Goal: Task Accomplishment & Management: Manage account settings

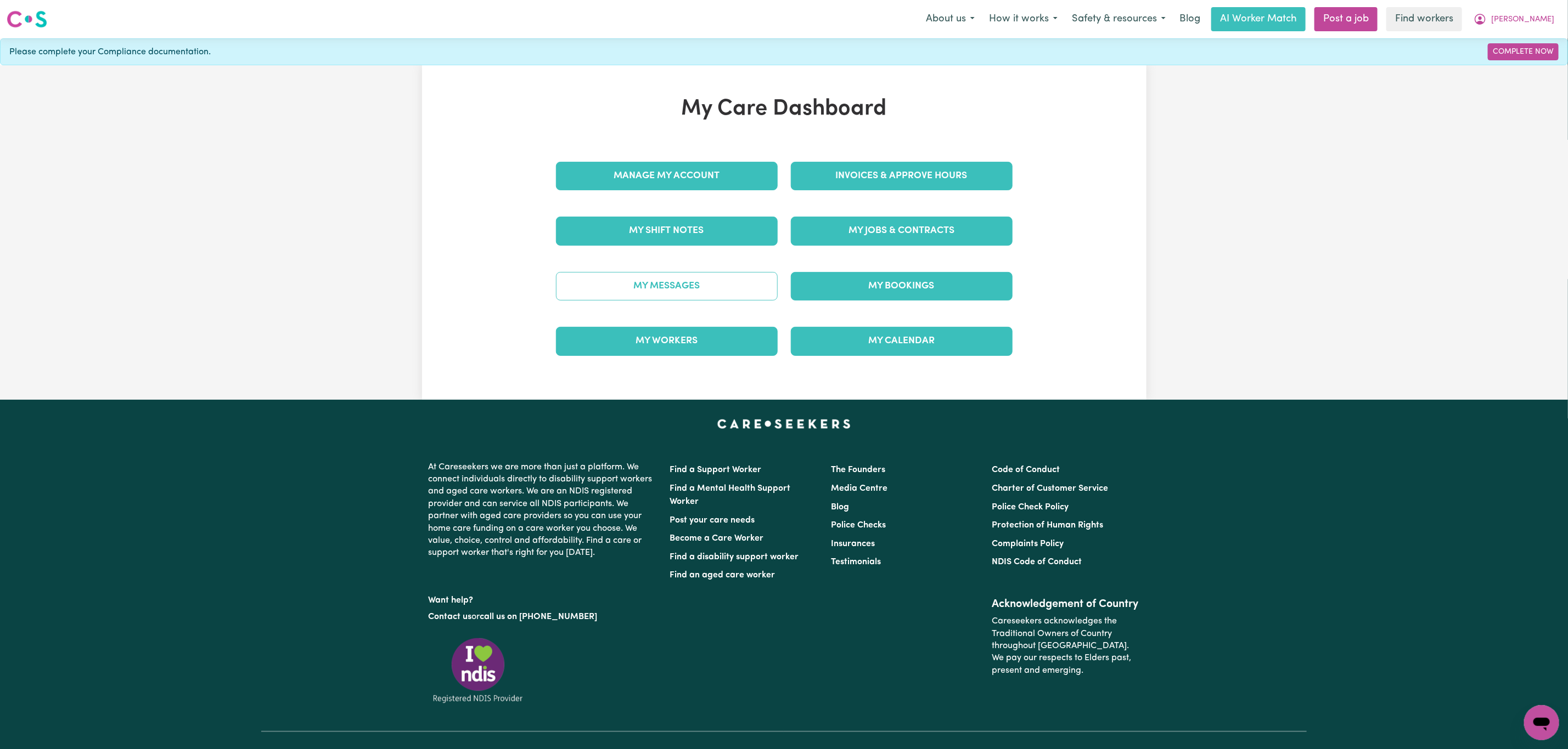
click at [682, 294] on link "My Messages" at bounding box center [667, 286] width 222 height 28
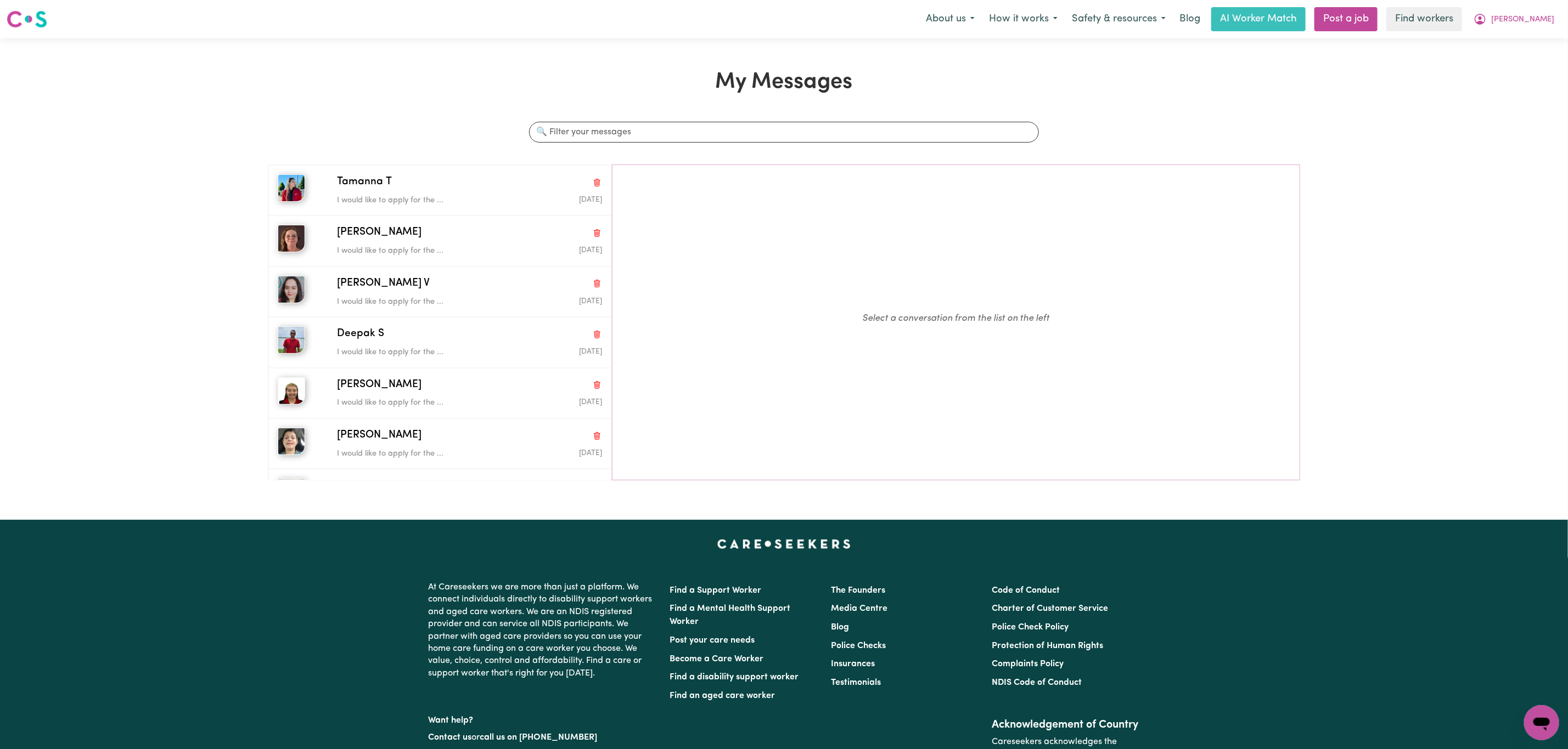
click at [1540, 2] on nav "Menu About us How it works Safety & resources Blog AI Worker Match Post a job F…" at bounding box center [784, 19] width 1568 height 39
click at [1537, 15] on span "[PERSON_NAME]" at bounding box center [1522, 19] width 63 height 12
click at [1531, 39] on link "My Dashboard" at bounding box center [1517, 42] width 87 height 20
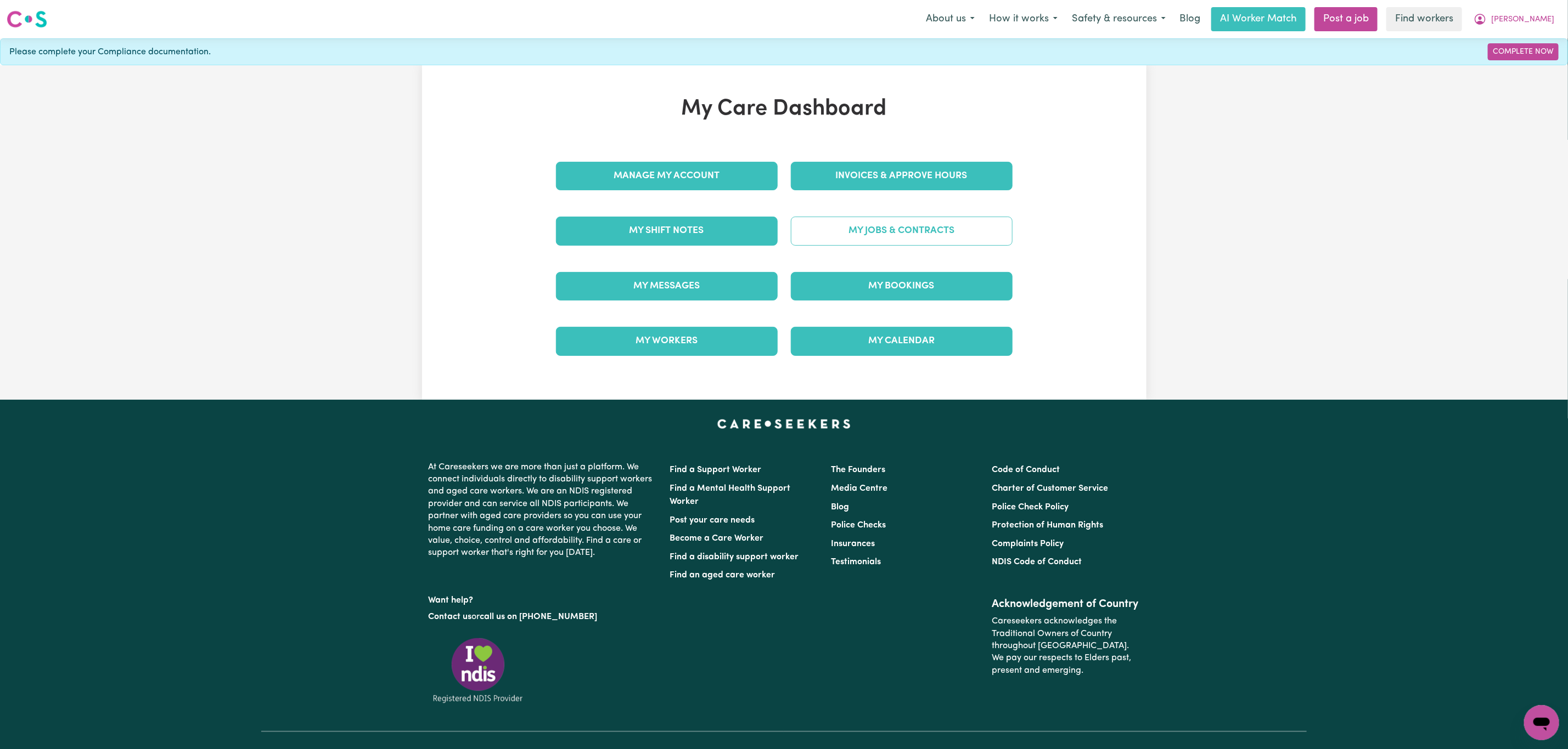
click at [953, 234] on link "My Jobs & Contracts" at bounding box center [902, 231] width 222 height 28
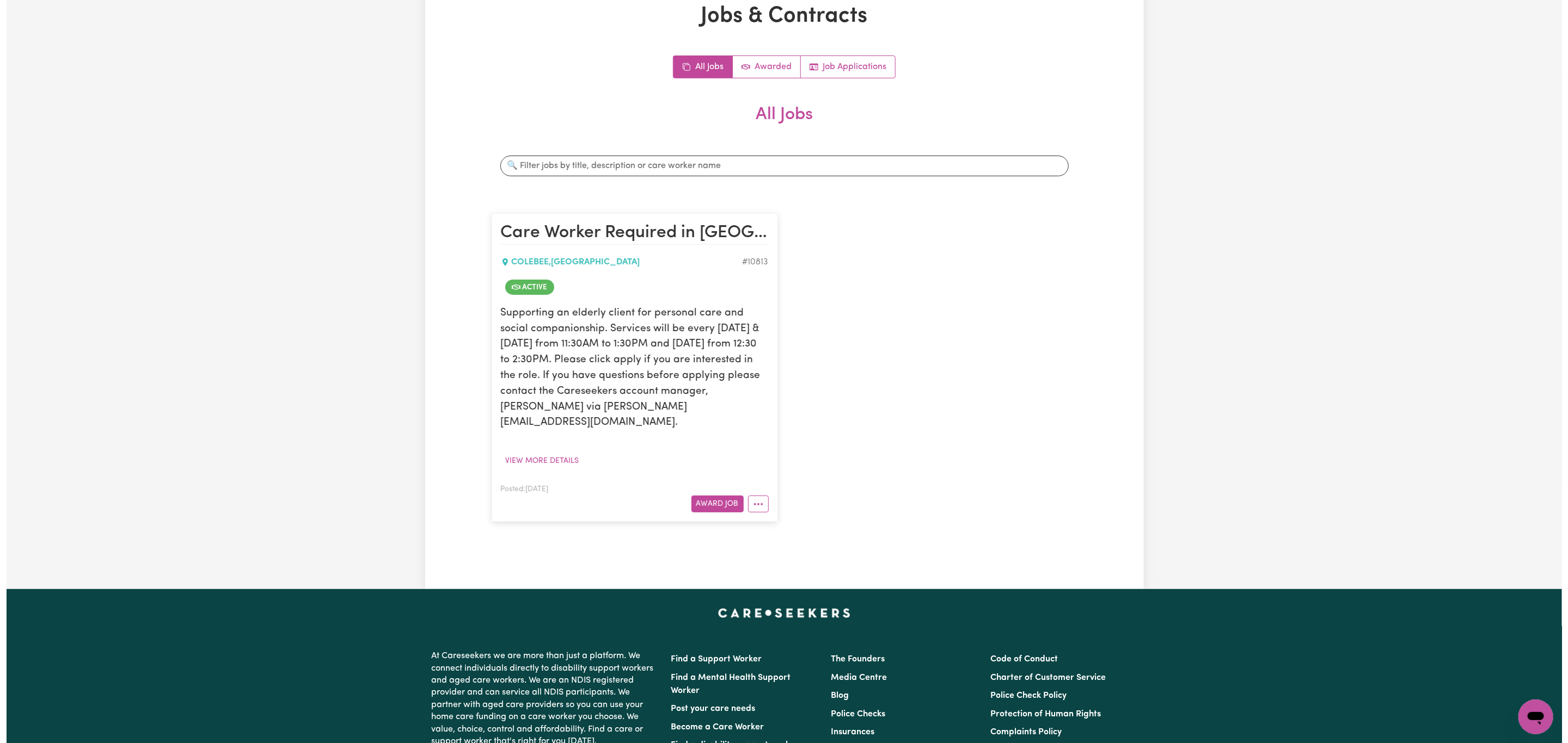
scroll to position [163, 0]
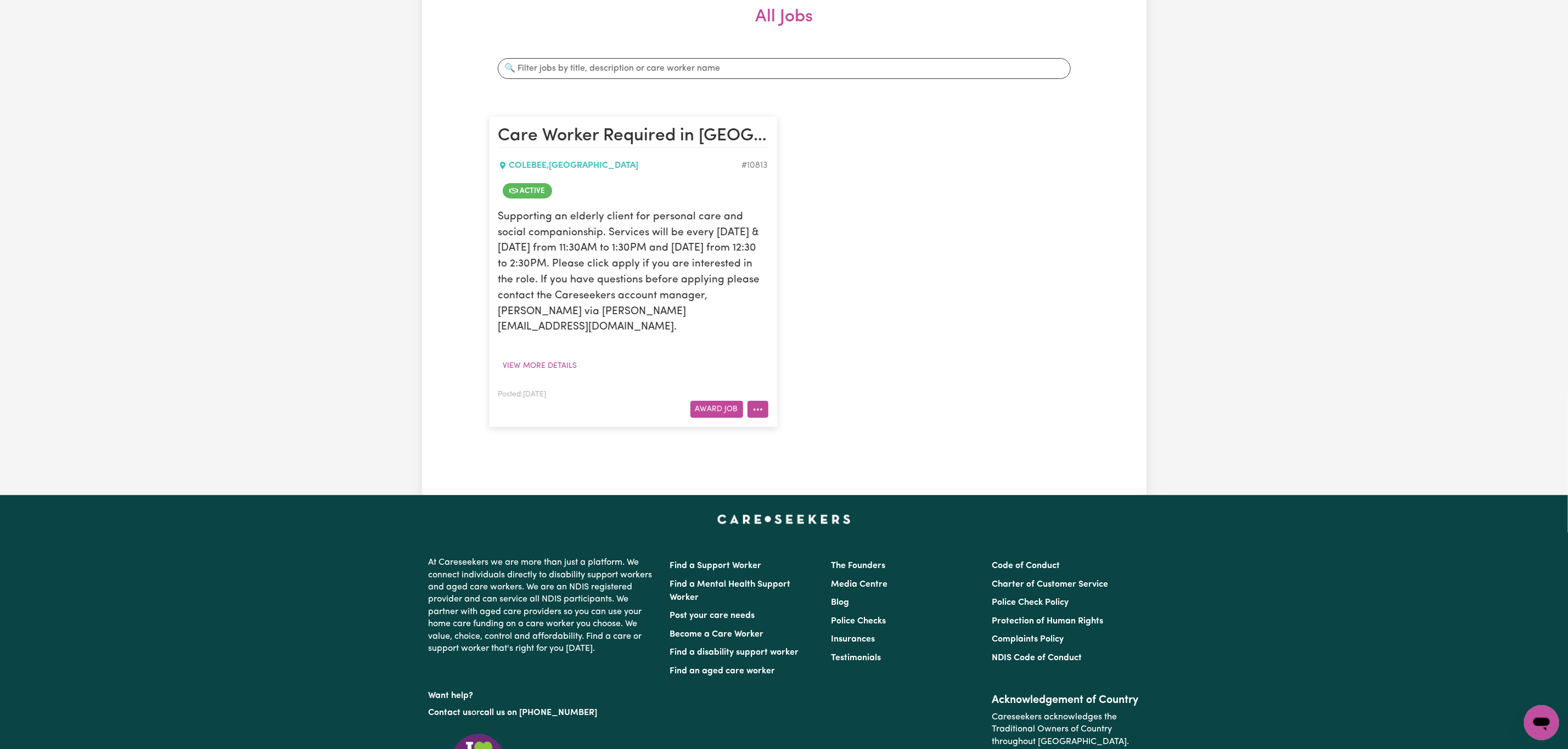
click at [758, 404] on icon "More options" at bounding box center [758, 410] width 11 height 11
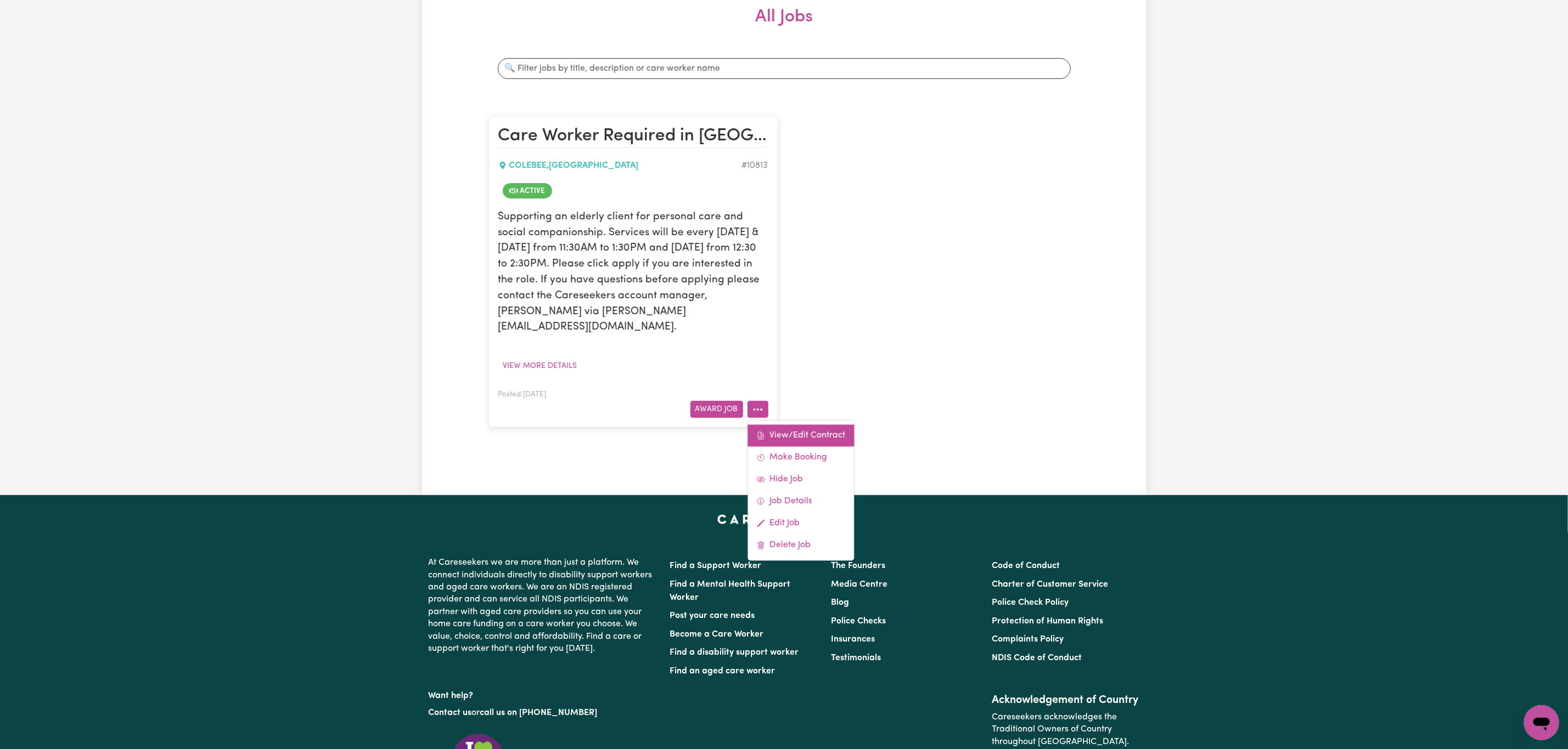
click at [776, 425] on link "View/Edit Contract" at bounding box center [800, 436] width 106 height 22
select select "WEEKDAY_DAYTIME"
select select "ASSISTANCE_SELF_CARE"
select select "ONE"
select select "PUBLIC_HOLIDAY"
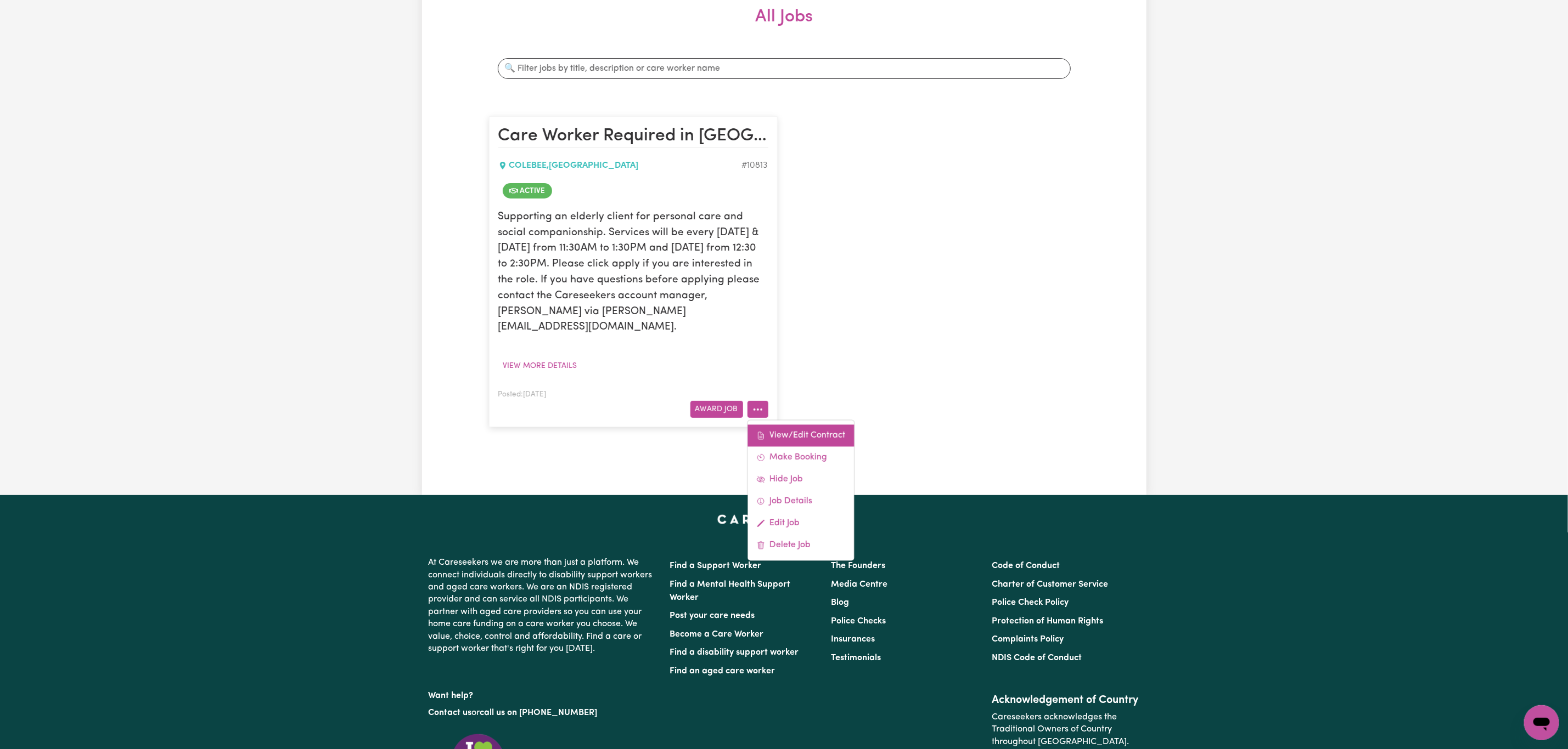
select select "ASSISTANCE_SELF_CARE"
select select "ONE"
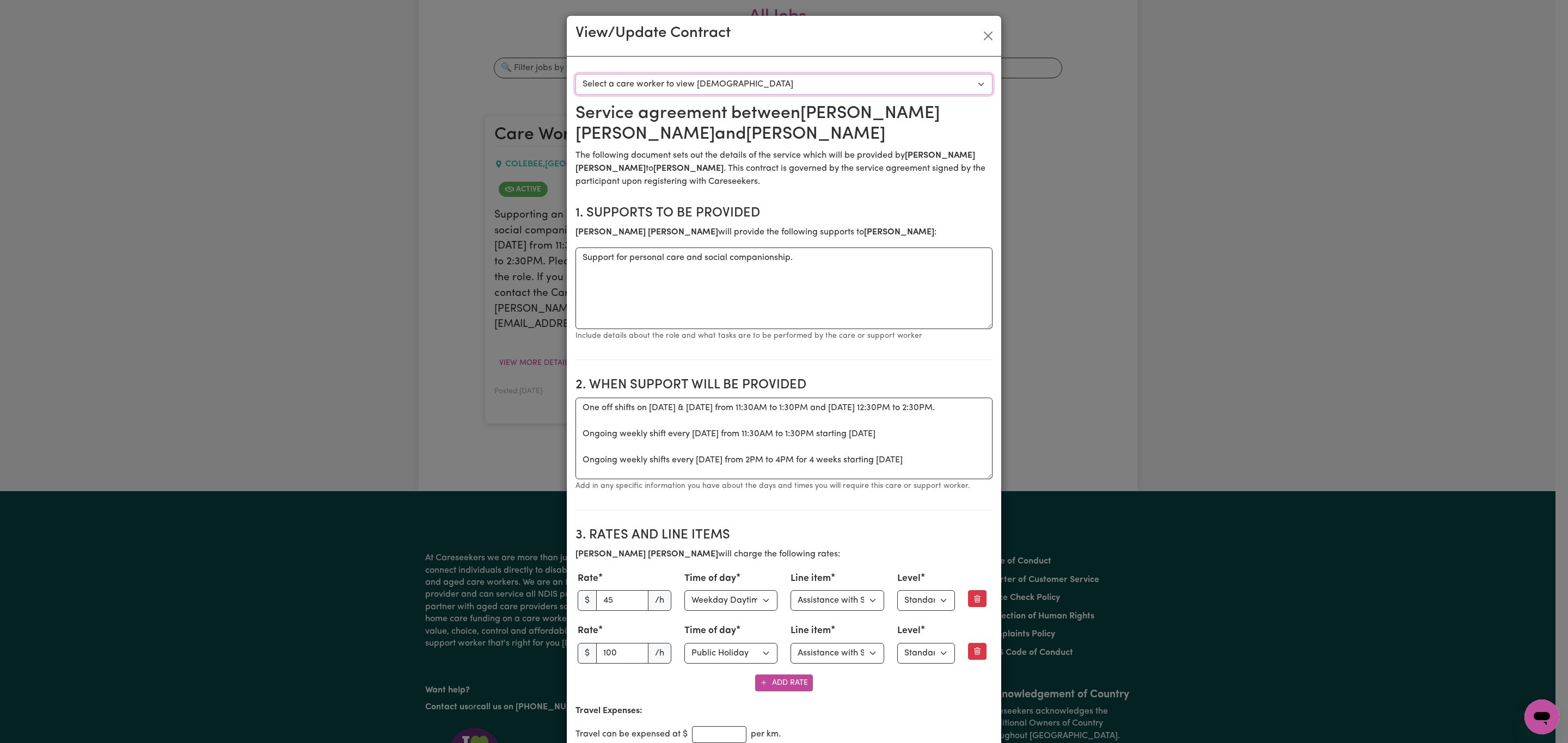
click at [781, 92] on select "Select a care worker to view [DEMOGRAPHIC_DATA] #8164 - [PERSON_NAME] (contract…" at bounding box center [784, 84] width 417 height 20
click at [763, 136] on h2 "Service agreement between [PERSON_NAME] and [PERSON_NAME]" at bounding box center [784, 124] width 417 height 42
click at [757, 93] on select "Select a care worker to view [DEMOGRAPHIC_DATA] #8164 - [PERSON_NAME] (contract…" at bounding box center [784, 84] width 417 height 20
select select "7776"
click at [576, 74] on select "Select a care worker to view [DEMOGRAPHIC_DATA] #8164 - [PERSON_NAME] (contract…" at bounding box center [784, 84] width 417 height 20
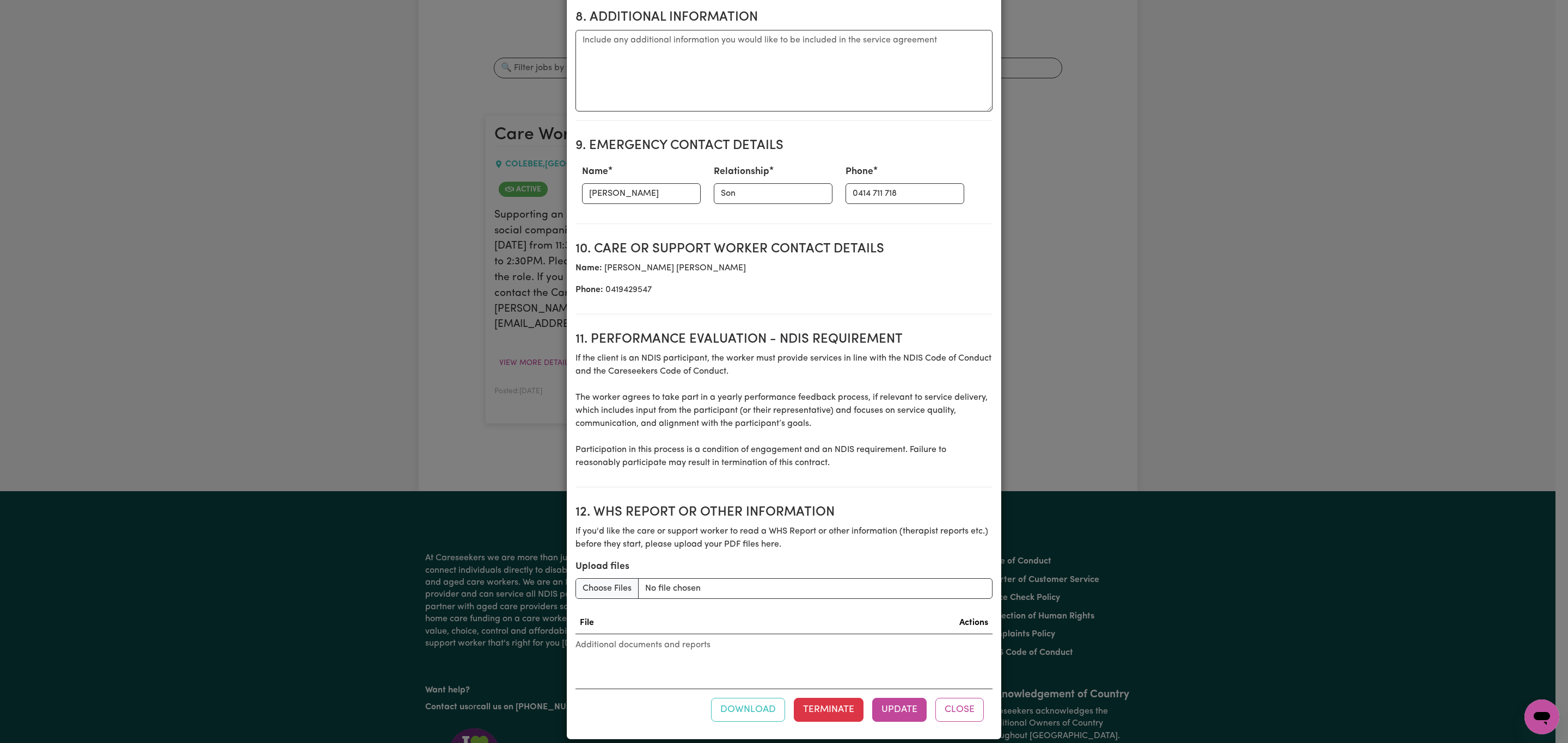
scroll to position [1252, 0]
